Goal: Transaction & Acquisition: Purchase product/service

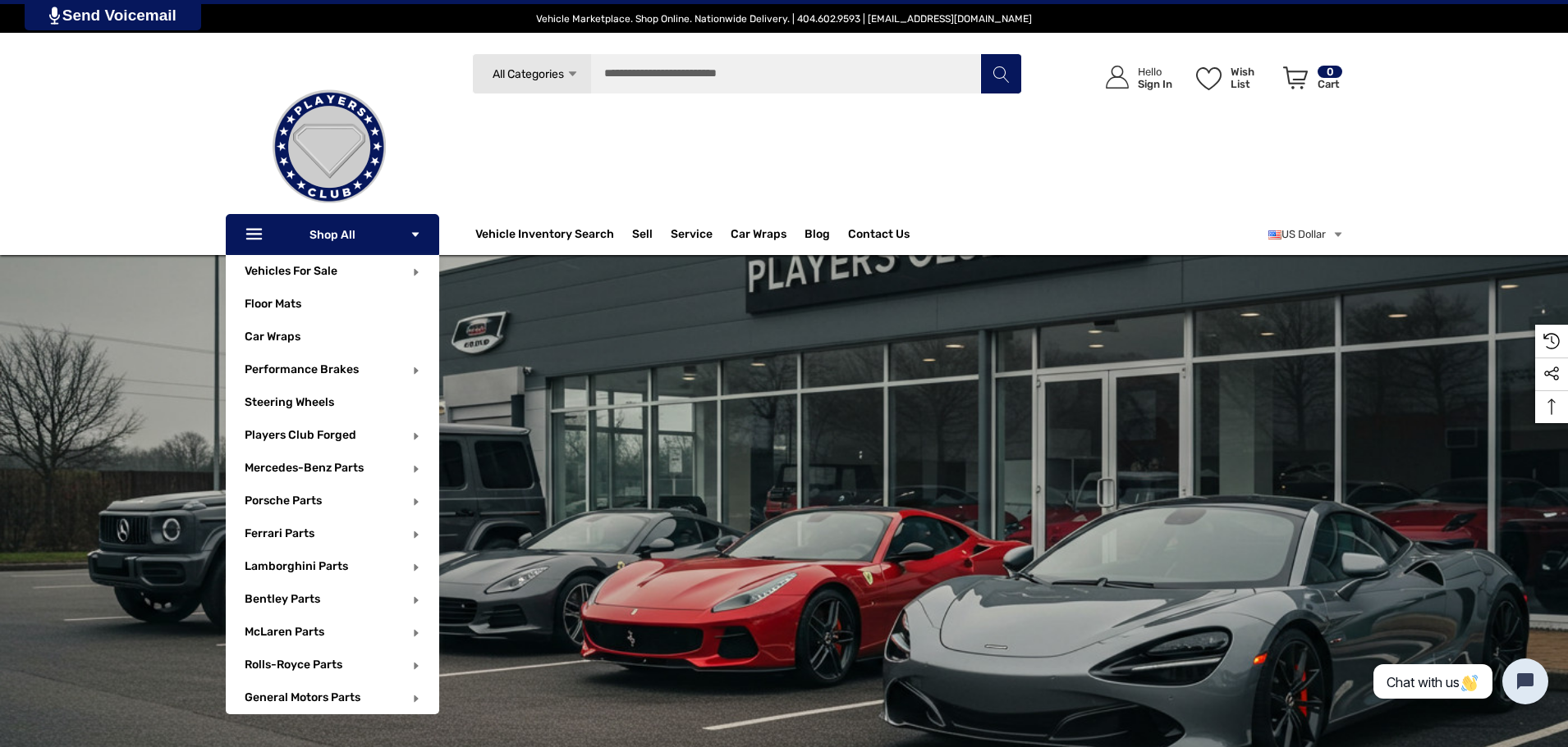
click at [419, 231] on icon "Icon Arrow Down Icon Arrow Down" at bounding box center [415, 234] width 11 height 11
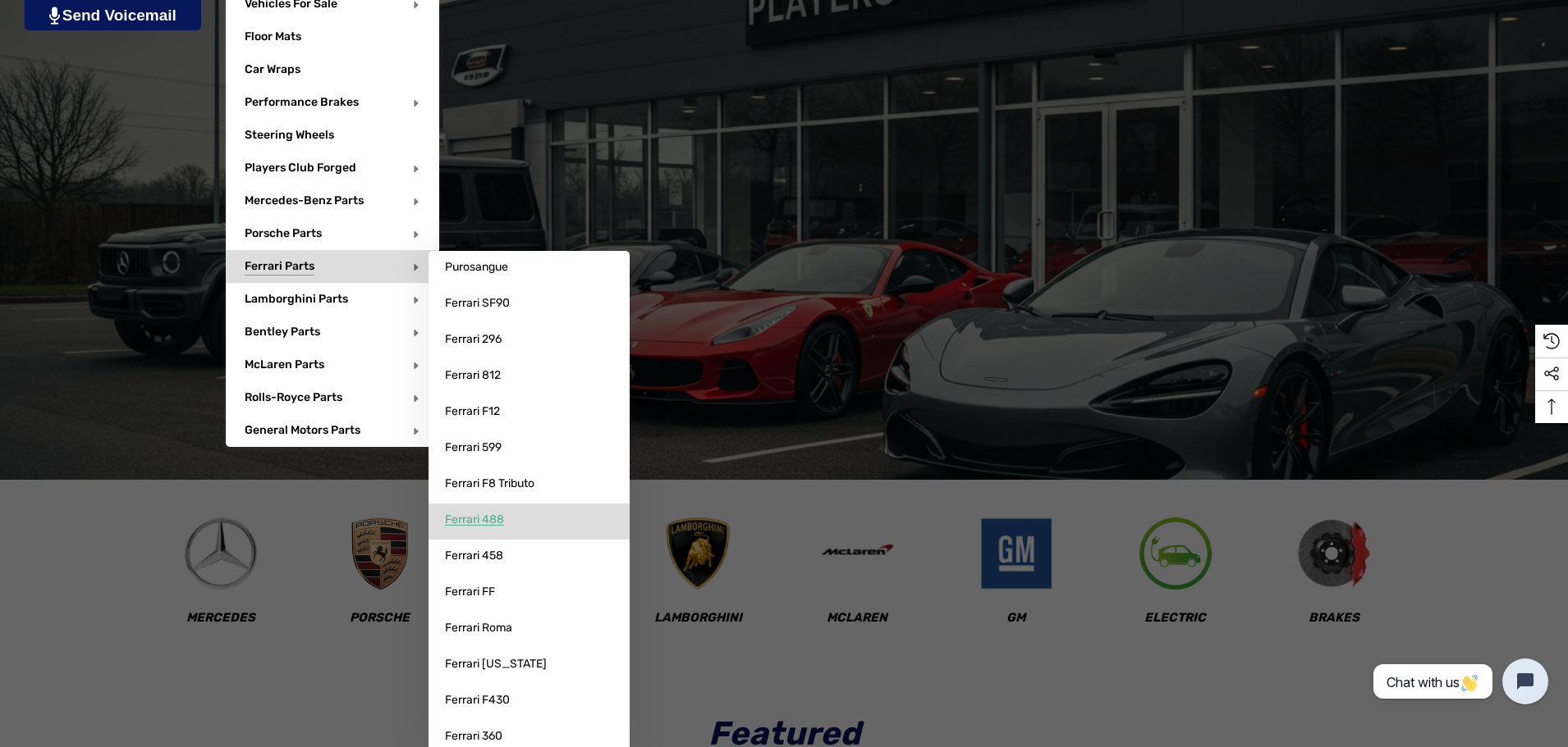
scroll to position [410, 0]
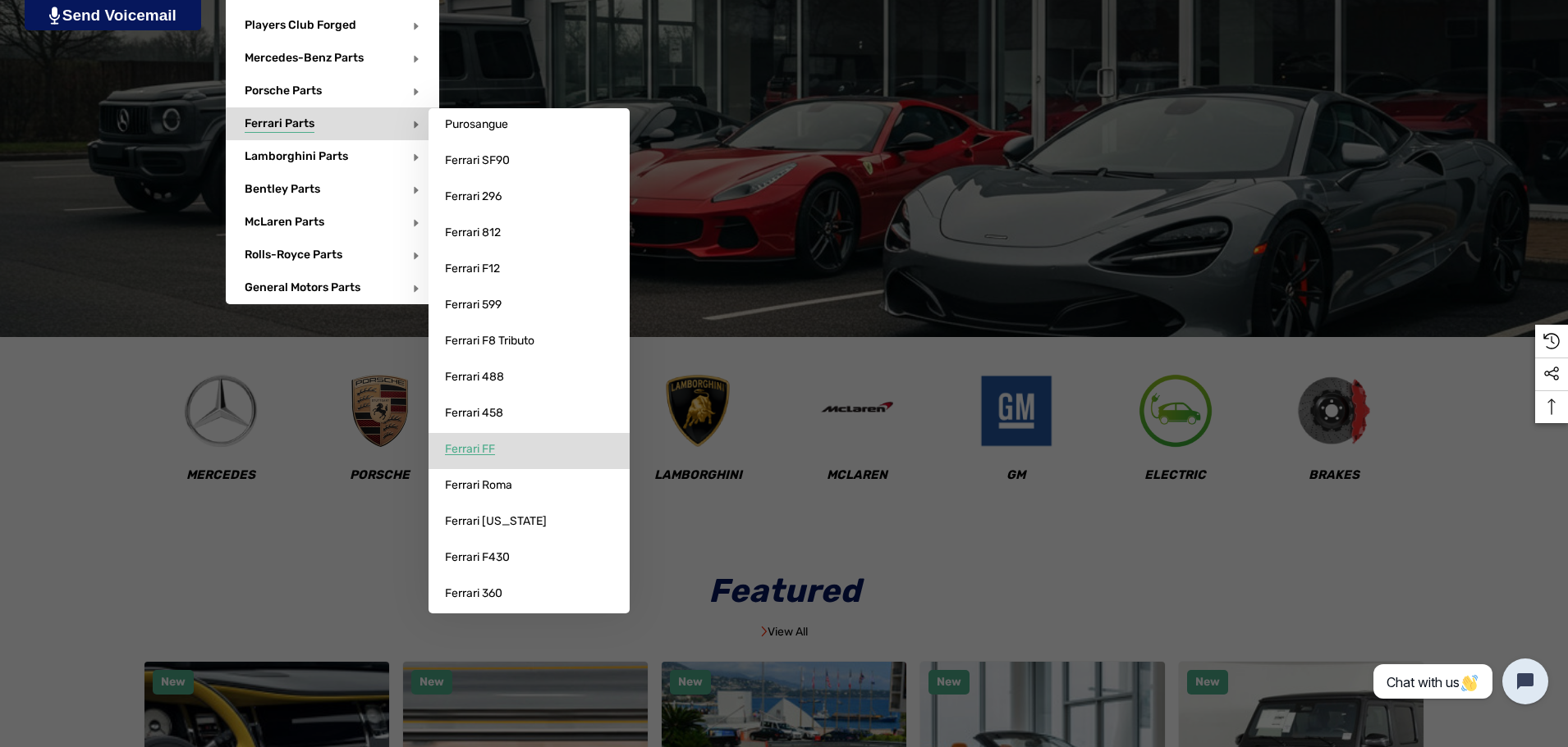
click at [505, 447] on link "Ferrari FF" at bounding box center [529, 450] width 201 height 33
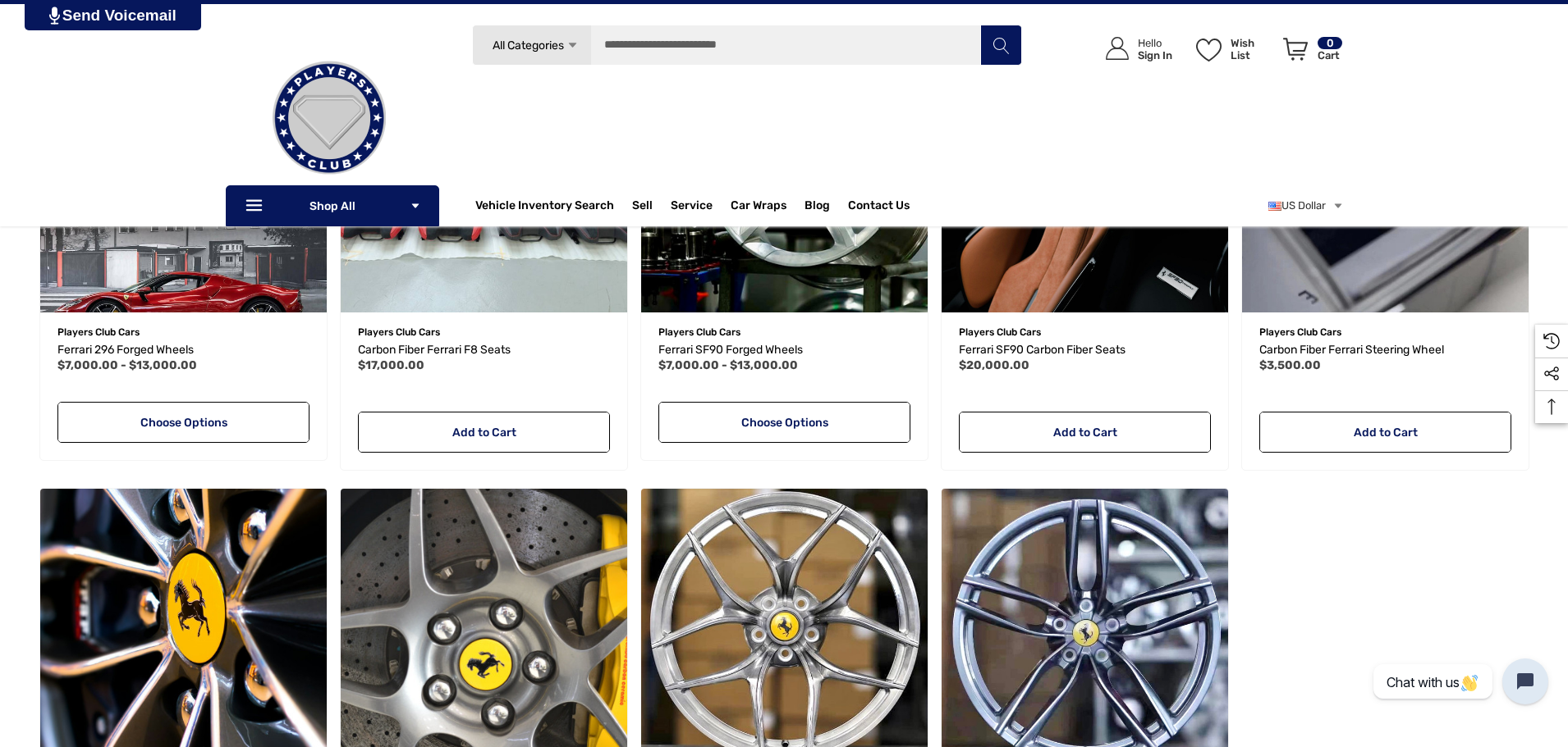
scroll to position [410, 0]
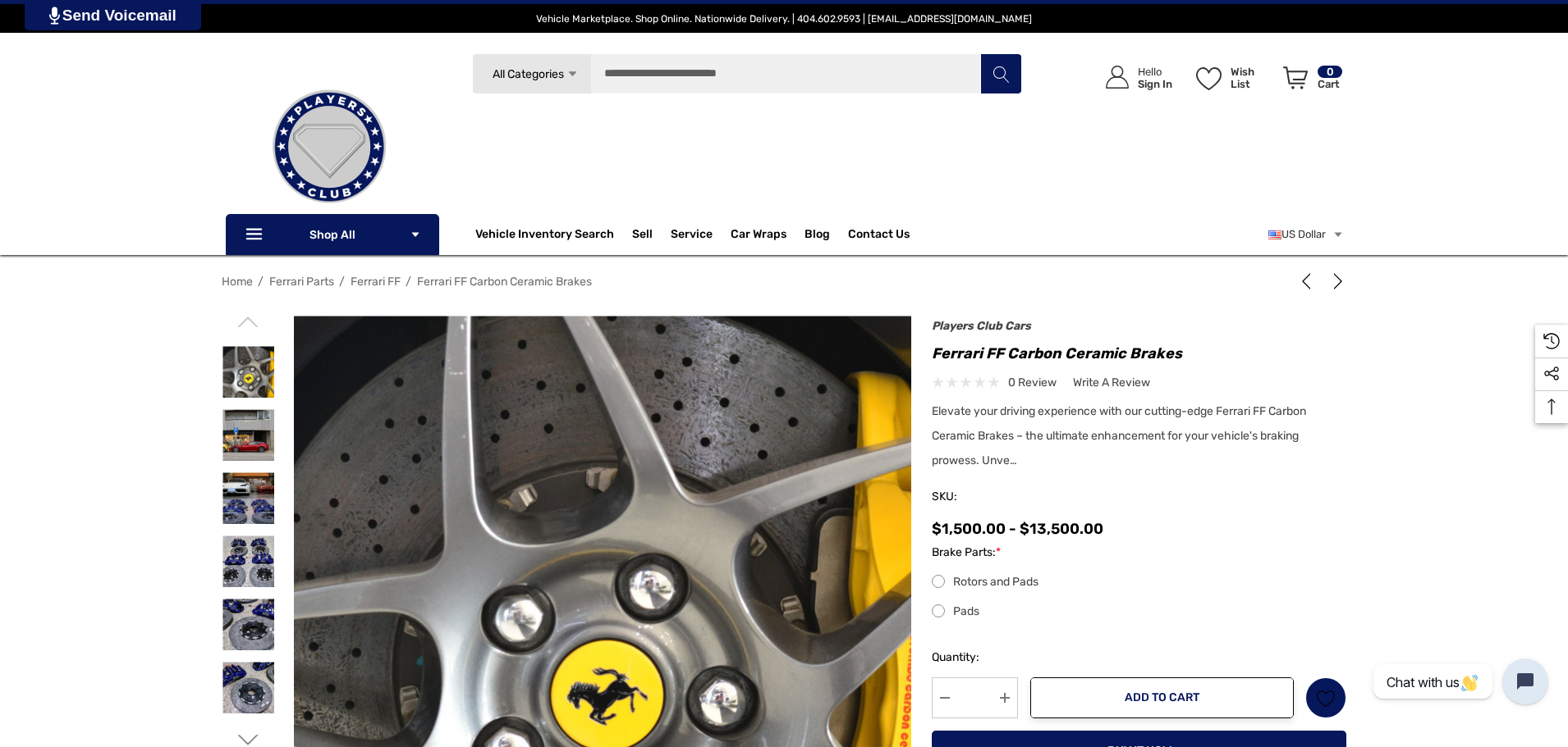
click at [980, 587] on label "Rotors and Pads" at bounding box center [1139, 582] width 415 height 20
